Goal: Information Seeking & Learning: Learn about a topic

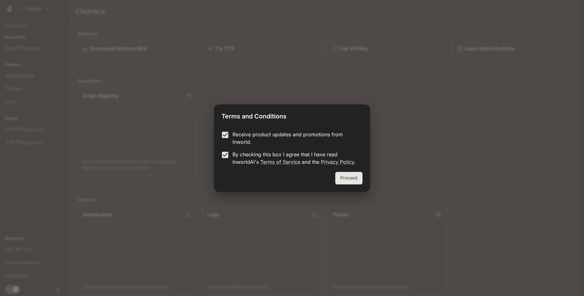
click at [346, 179] on button "Proceed" at bounding box center [349, 178] width 27 height 13
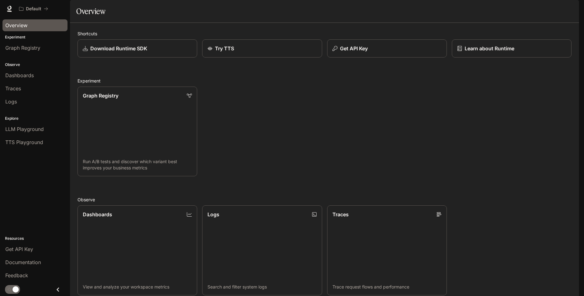
click at [26, 27] on span "Overview" at bounding box center [16, 26] width 22 height 8
click at [27, 45] on span "Graph Registry" at bounding box center [22, 48] width 35 height 8
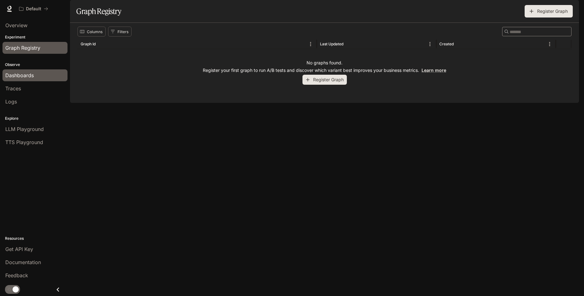
click at [23, 76] on span "Dashboards" at bounding box center [19, 76] width 28 height 8
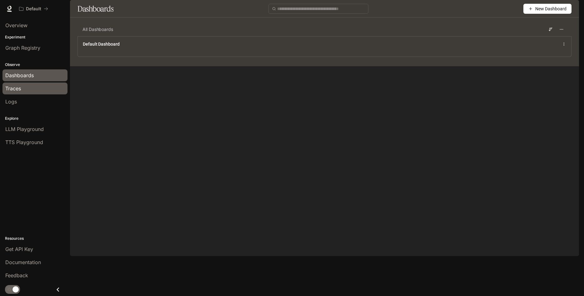
click at [16, 92] on span "Traces" at bounding box center [13, 89] width 16 height 8
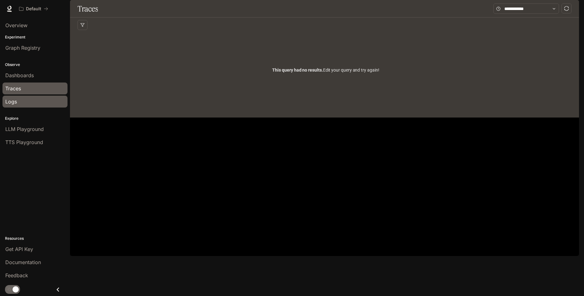
click at [15, 101] on span "Logs" at bounding box center [11, 102] width 12 height 8
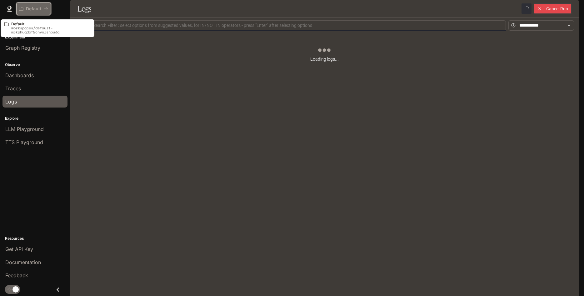
click at [28, 12] on button "Default" at bounding box center [33, 9] width 35 height 13
